Goal: Task Accomplishment & Management: Manage account settings

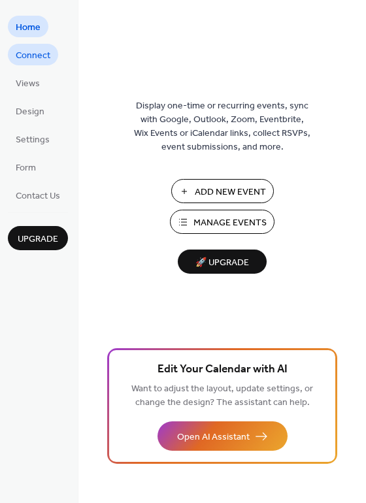
click at [45, 56] on span "Connect" at bounding box center [33, 56] width 35 height 14
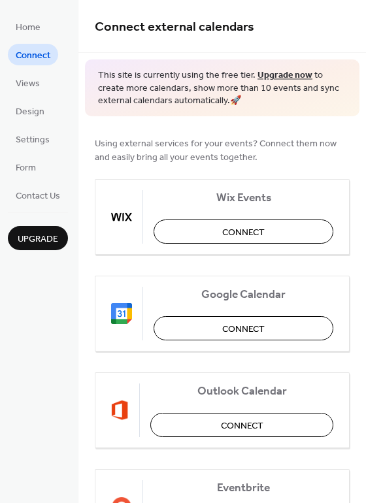
click at [27, 93] on ul "Home Connect Views Design Settings Form Contact Us" at bounding box center [38, 111] width 60 height 190
click at [29, 86] on span "Views" at bounding box center [28, 84] width 24 height 14
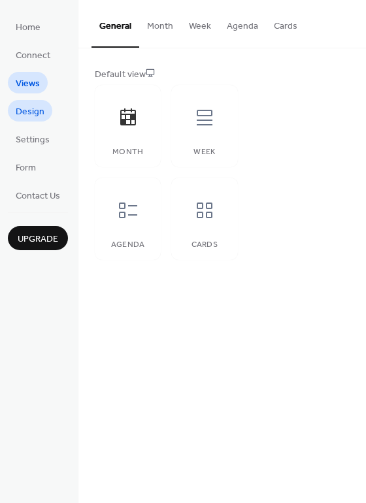
click at [31, 107] on span "Design" at bounding box center [30, 112] width 29 height 14
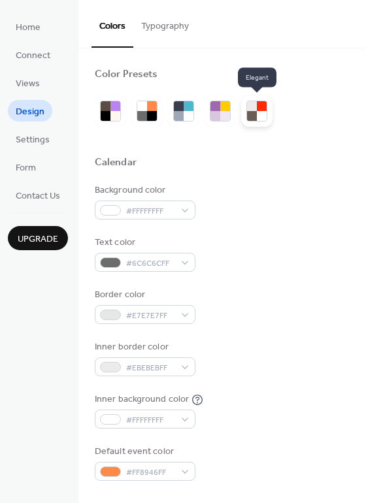
click at [259, 115] on div at bounding box center [262, 116] width 10 height 10
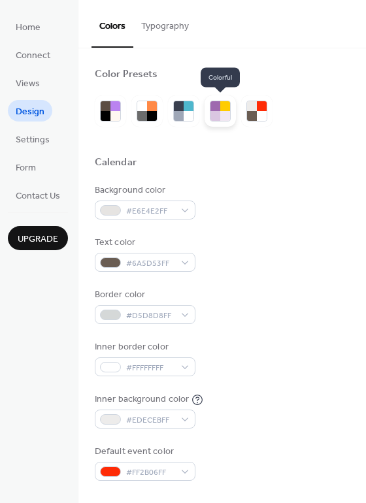
click at [208, 118] on div at bounding box center [220, 110] width 31 height 31
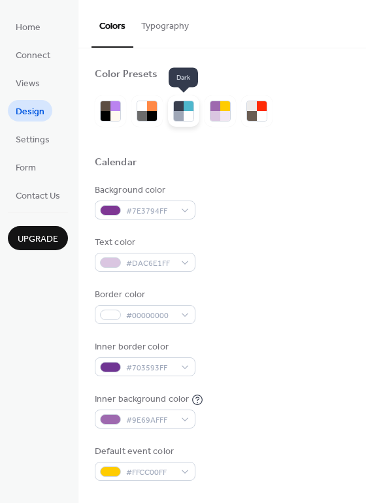
click at [186, 114] on div at bounding box center [189, 116] width 10 height 10
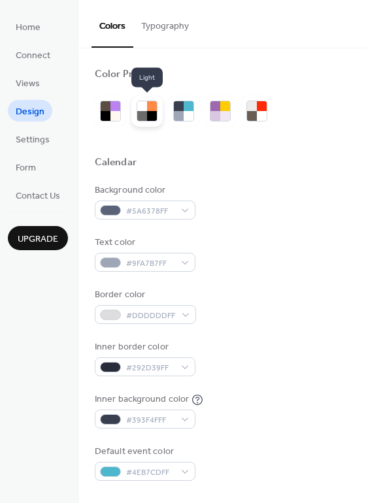
click at [152, 114] on div at bounding box center [152, 116] width 10 height 10
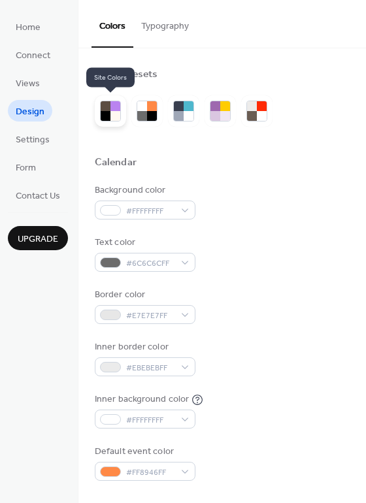
click at [115, 112] on div at bounding box center [115, 116] width 10 height 10
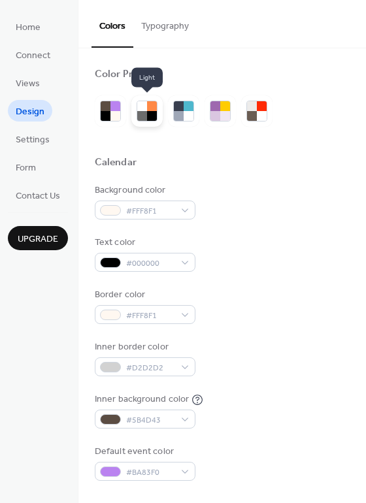
click at [142, 112] on div at bounding box center [142, 116] width 10 height 10
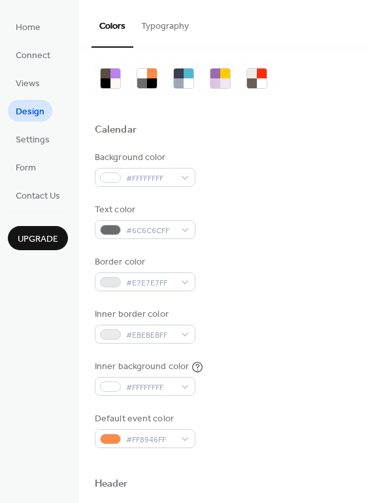
scroll to position [43, 0]
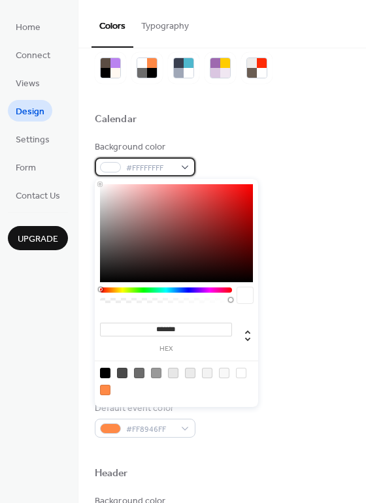
click at [144, 167] on span "#FFFFFFFF" at bounding box center [150, 168] width 48 height 14
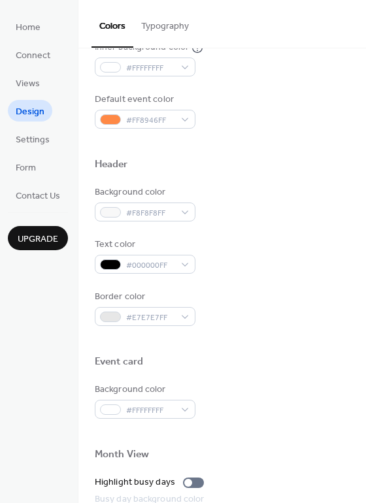
scroll to position [559, 0]
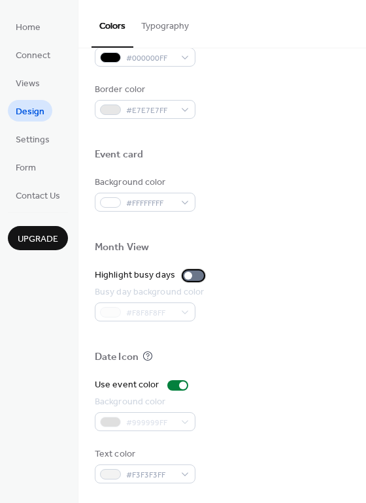
click at [185, 274] on div at bounding box center [188, 276] width 8 height 8
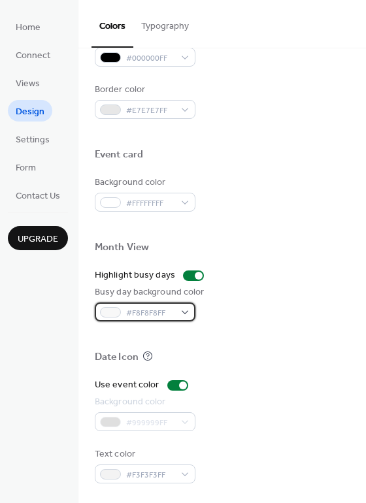
click at [180, 308] on div "#F8F8F8FF" at bounding box center [145, 312] width 101 height 19
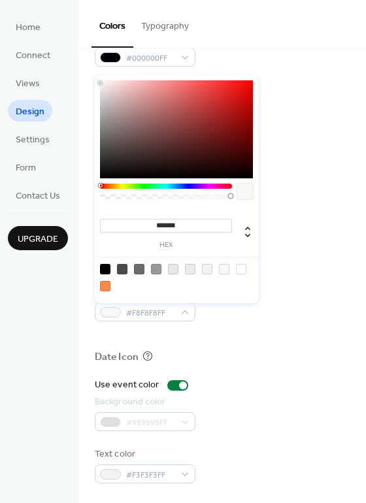
click at [106, 285] on div at bounding box center [105, 286] width 10 height 10
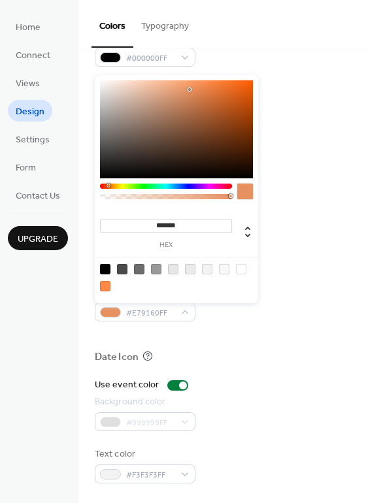
click at [189, 90] on div at bounding box center [176, 129] width 153 height 98
type input "*******"
click at [164, 88] on div at bounding box center [176, 129] width 153 height 98
click at [300, 39] on div "Colors Typography" at bounding box center [222, 24] width 288 height 48
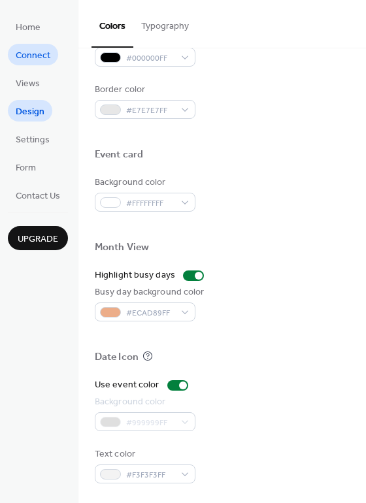
click at [35, 54] on span "Connect" at bounding box center [33, 56] width 35 height 14
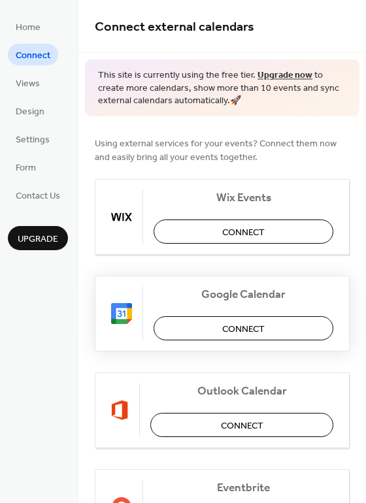
click at [173, 331] on button "Connect" at bounding box center [244, 328] width 180 height 24
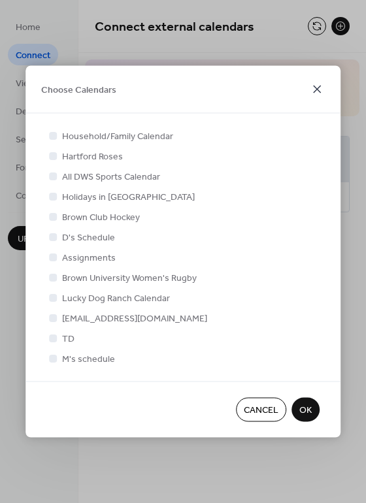
click at [320, 91] on icon at bounding box center [317, 90] width 8 height 8
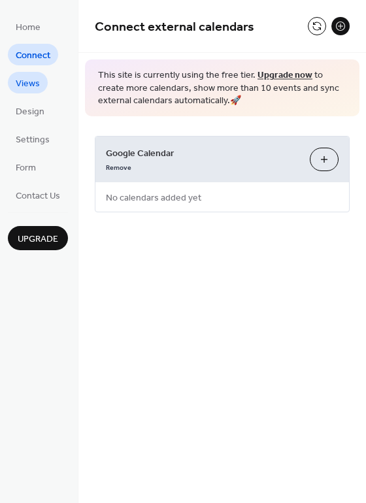
click at [37, 79] on span "Views" at bounding box center [28, 84] width 24 height 14
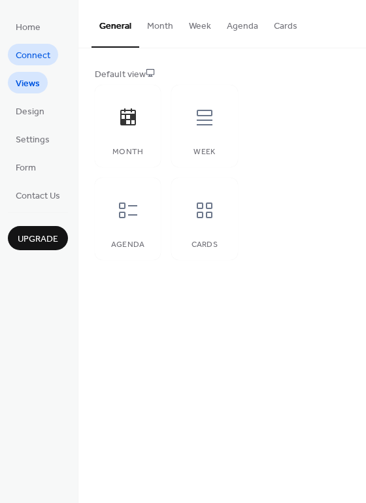
click at [40, 52] on span "Connect" at bounding box center [33, 56] width 35 height 14
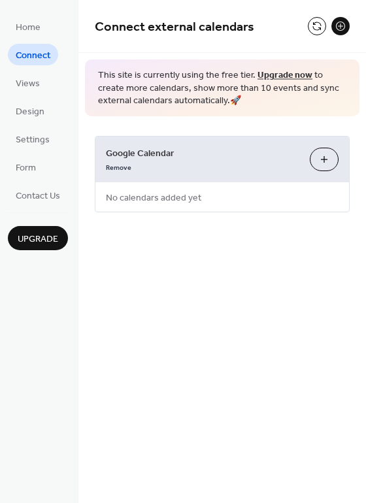
click at [333, 161] on button "Choose Calendars" at bounding box center [324, 160] width 29 height 24
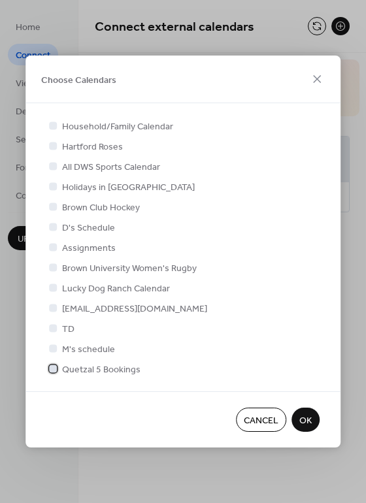
click at [53, 365] on div at bounding box center [53, 369] width 8 height 8
click at [305, 414] on span "OK" at bounding box center [305, 421] width 12 height 14
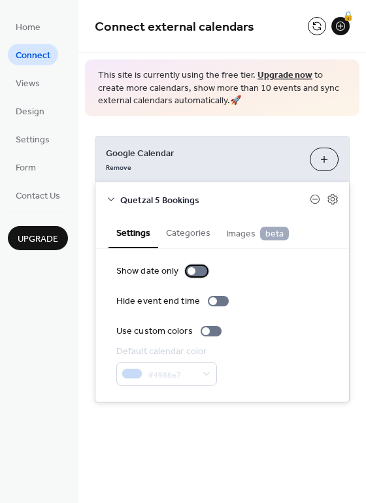
click at [190, 272] on div at bounding box center [192, 271] width 8 height 8
click at [190, 272] on div at bounding box center [196, 271] width 21 height 10
click at [205, 333] on div at bounding box center [206, 331] width 8 height 8
click at [208, 334] on div at bounding box center [211, 331] width 21 height 10
click at [50, 194] on span "Contact Us" at bounding box center [38, 196] width 44 height 14
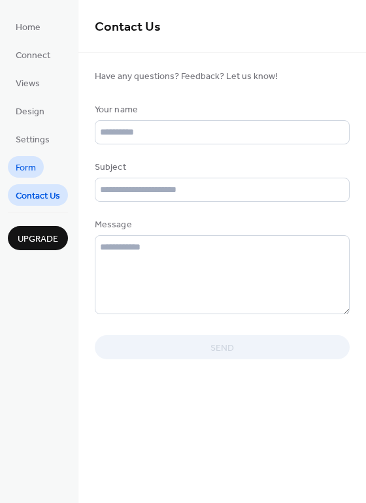
click at [42, 164] on link "Form" at bounding box center [26, 167] width 36 height 22
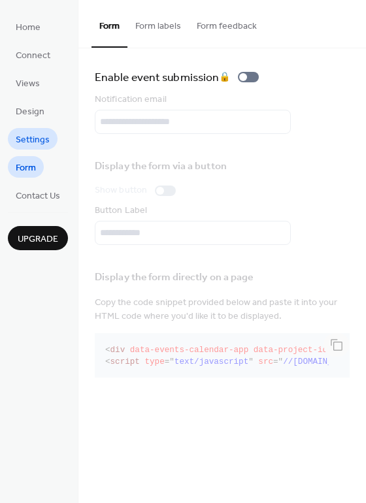
click at [19, 146] on span "Settings" at bounding box center [33, 140] width 34 height 14
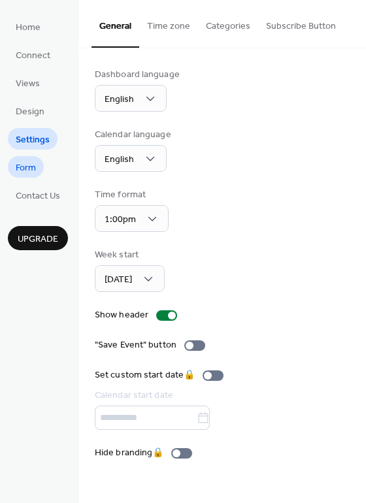
click at [31, 161] on span "Form" at bounding box center [26, 168] width 20 height 14
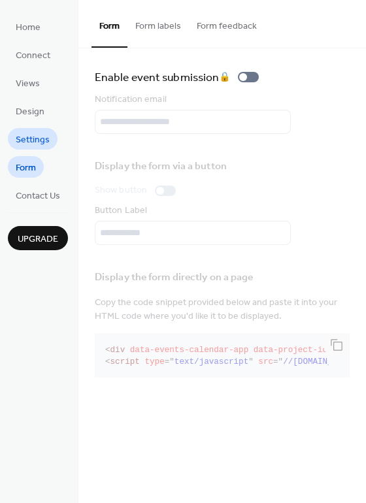
click at [36, 145] on span "Settings" at bounding box center [33, 140] width 34 height 14
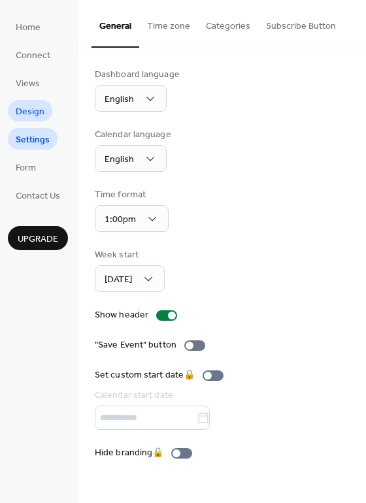
click at [26, 105] on span "Design" at bounding box center [30, 112] width 29 height 14
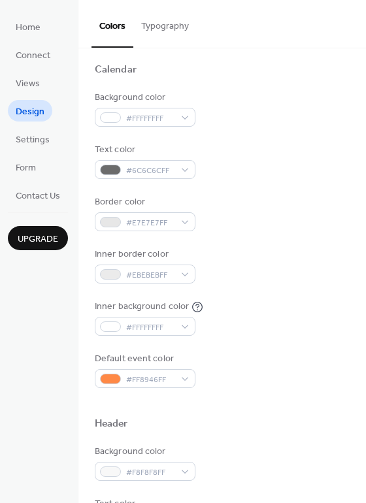
scroll to position [94, 0]
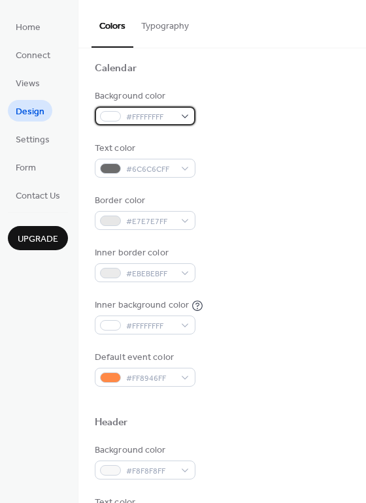
click at [148, 125] on div "#FFFFFFFF" at bounding box center [145, 116] width 101 height 19
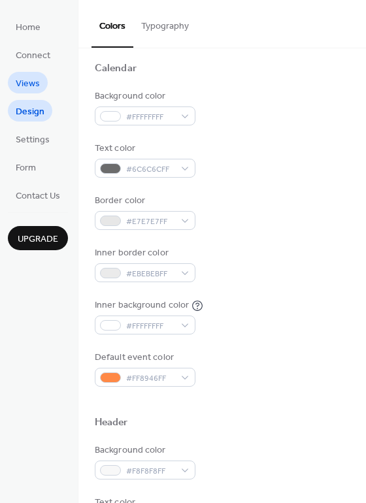
click at [20, 79] on span "Views" at bounding box center [28, 84] width 24 height 14
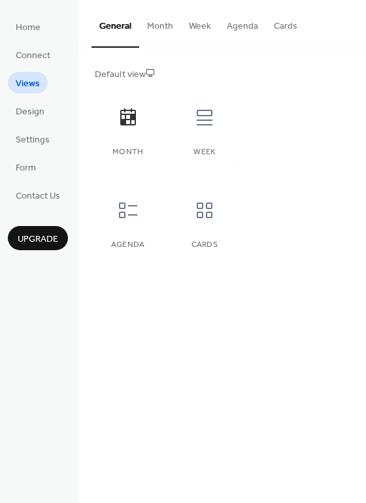
click at [153, 20] on button "Month" at bounding box center [160, 23] width 42 height 46
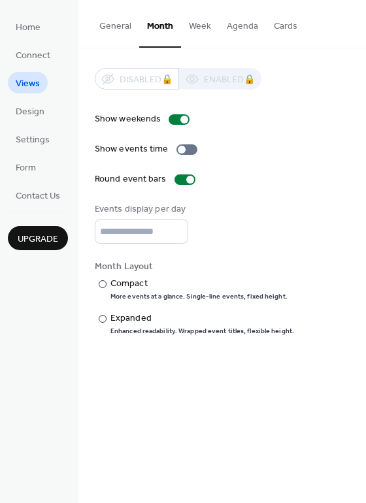
click at [187, 22] on button "Week" at bounding box center [200, 23] width 38 height 46
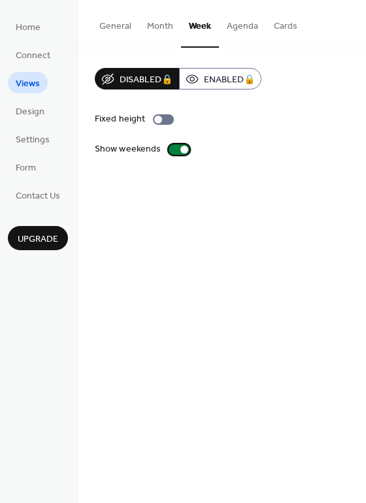
click at [180, 148] on div at bounding box center [184, 150] width 8 height 8
click at [238, 32] on button "Agenda" at bounding box center [242, 23] width 47 height 46
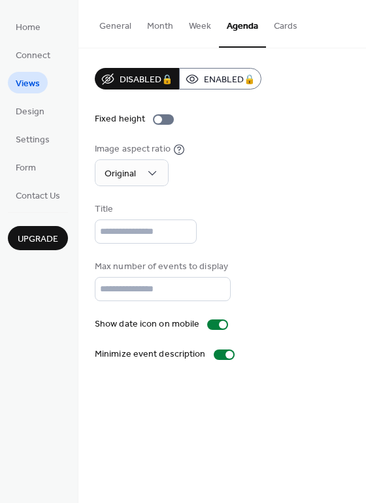
click at [118, 22] on button "General" at bounding box center [115, 23] width 48 height 46
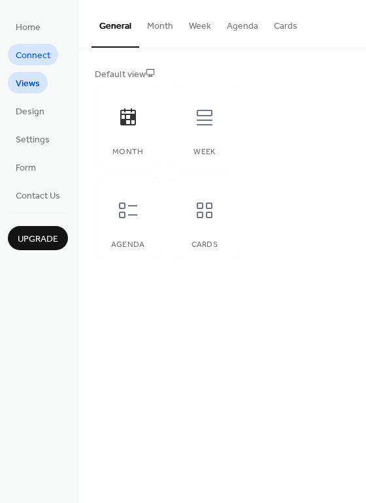
click at [35, 56] on span "Connect" at bounding box center [33, 56] width 35 height 14
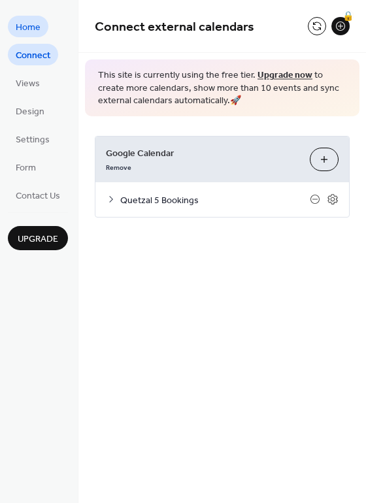
click at [33, 32] on span "Home" at bounding box center [28, 28] width 25 height 14
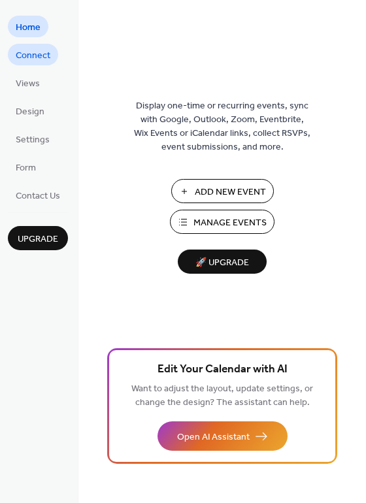
click at [31, 56] on span "Connect" at bounding box center [33, 56] width 35 height 14
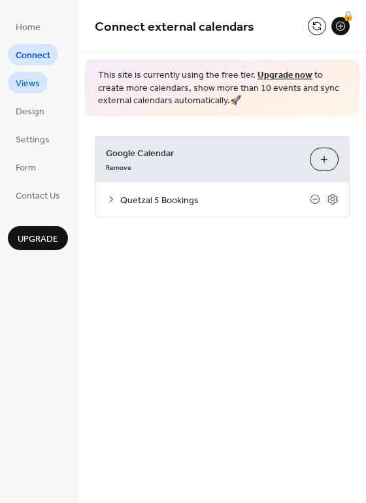
click at [31, 78] on span "Views" at bounding box center [28, 84] width 24 height 14
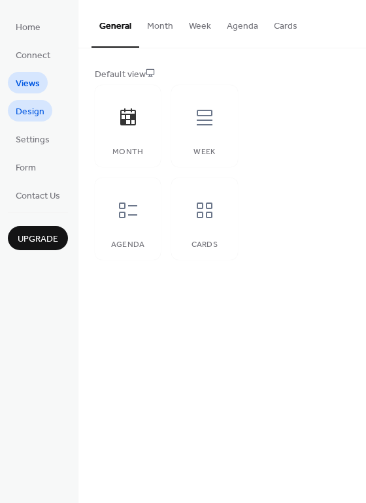
click at [38, 105] on span "Design" at bounding box center [30, 112] width 29 height 14
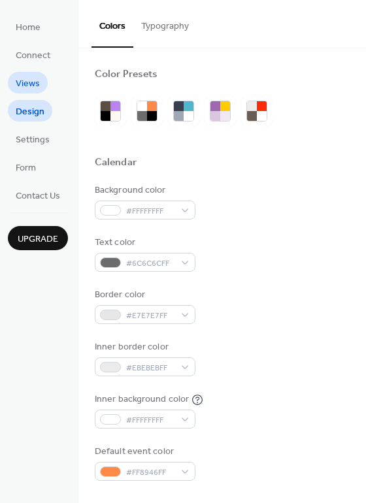
click at [35, 79] on span "Views" at bounding box center [28, 84] width 24 height 14
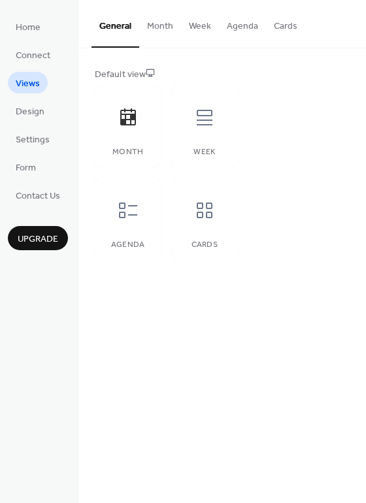
click at [161, 29] on button "Month" at bounding box center [160, 23] width 42 height 46
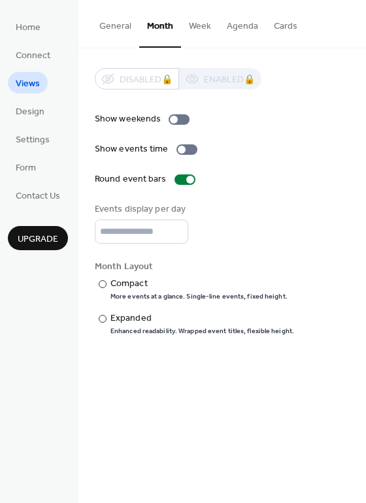
click at [195, 27] on button "Week" at bounding box center [200, 23] width 38 height 46
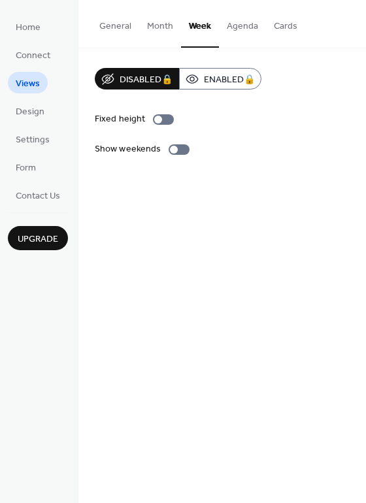
click at [170, 30] on button "Month" at bounding box center [160, 23] width 42 height 46
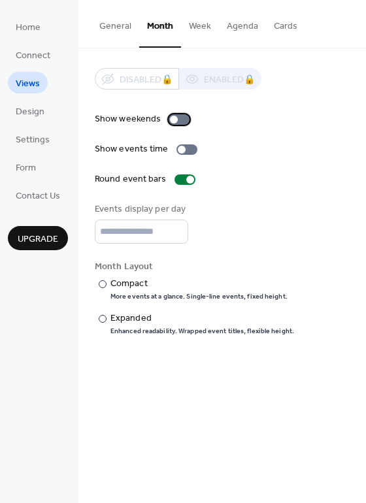
click at [178, 120] on div at bounding box center [179, 119] width 21 height 10
click at [184, 146] on div at bounding box center [186, 149] width 21 height 10
click at [103, 286] on div at bounding box center [103, 284] width 8 height 8
click at [103, 321] on div at bounding box center [103, 319] width 8 height 8
